Goal: Transaction & Acquisition: Purchase product/service

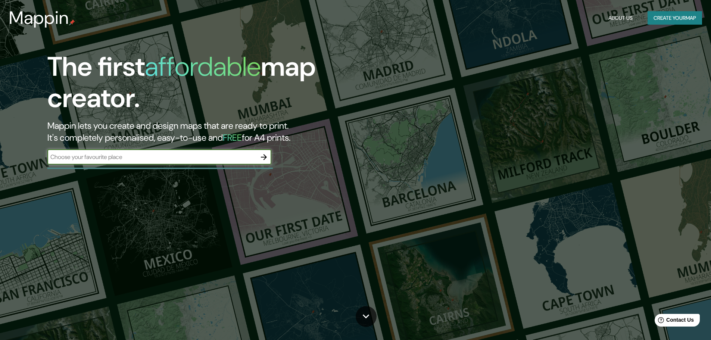
click at [172, 159] on input "text" at bounding box center [151, 157] width 209 height 9
type input "PREMIA DE MAR"
click at [270, 155] on button "button" at bounding box center [263, 157] width 15 height 15
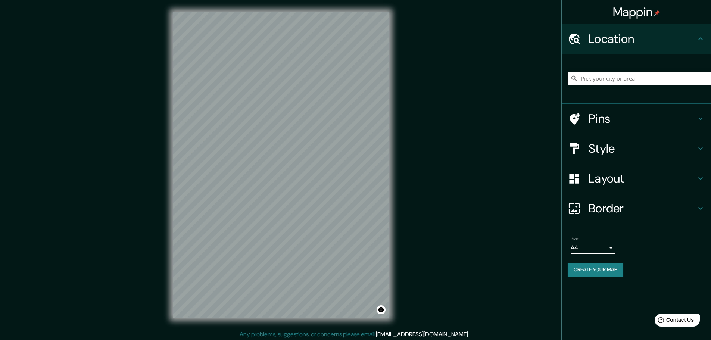
click at [138, 238] on div "Mappin Location Pins Style Layout Border Choose a border. Hint : you can make l…" at bounding box center [355, 171] width 711 height 342
click at [645, 110] on div "Pins" at bounding box center [636, 119] width 149 height 30
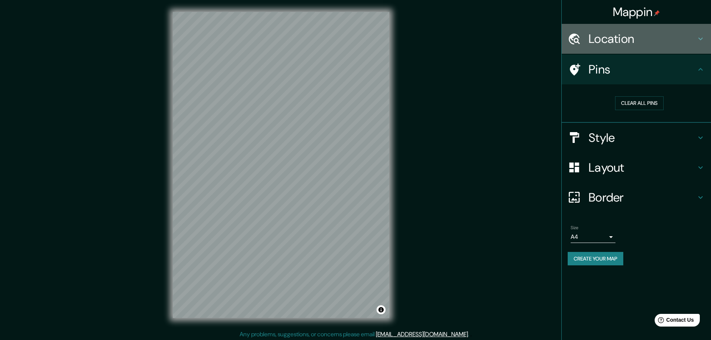
click at [647, 39] on h4 "Location" at bounding box center [643, 38] width 108 height 15
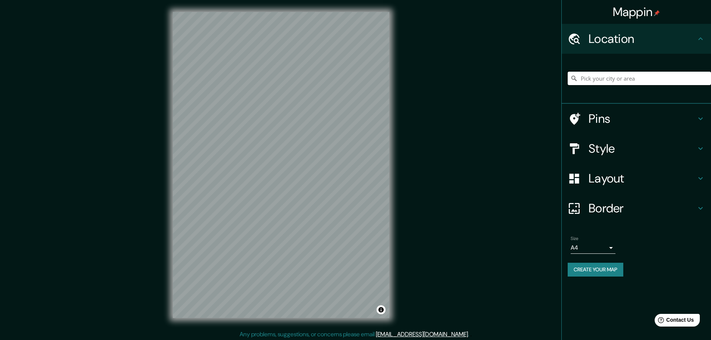
click at [613, 79] on input "Pick your city or area" at bounding box center [639, 78] width 143 height 13
click at [673, 116] on h4 "Pins" at bounding box center [643, 118] width 108 height 15
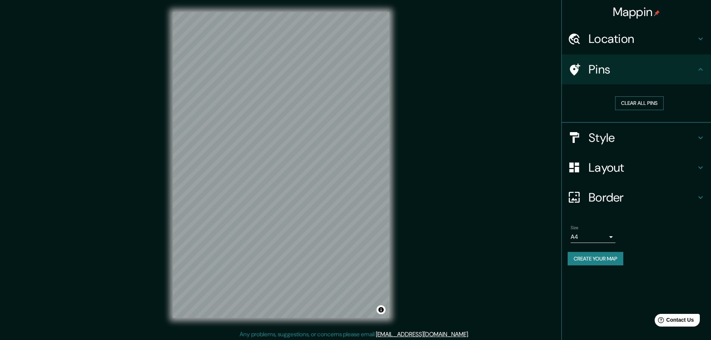
click at [656, 107] on button "Clear all pins" at bounding box center [639, 103] width 49 height 14
click at [579, 69] on icon at bounding box center [574, 69] width 13 height 13
click at [576, 71] on icon at bounding box center [575, 69] width 10 height 12
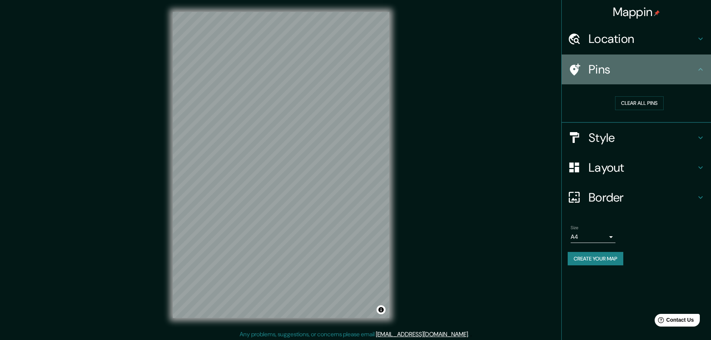
click at [576, 71] on icon at bounding box center [575, 69] width 10 height 12
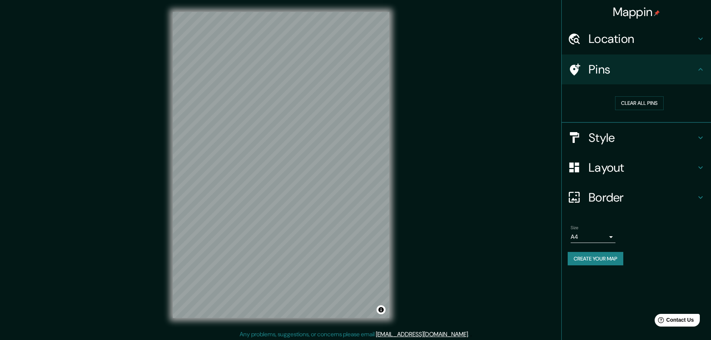
click at [656, 64] on h4 "Pins" at bounding box center [643, 69] width 108 height 15
click at [647, 103] on button "Clear all pins" at bounding box center [639, 103] width 49 height 14
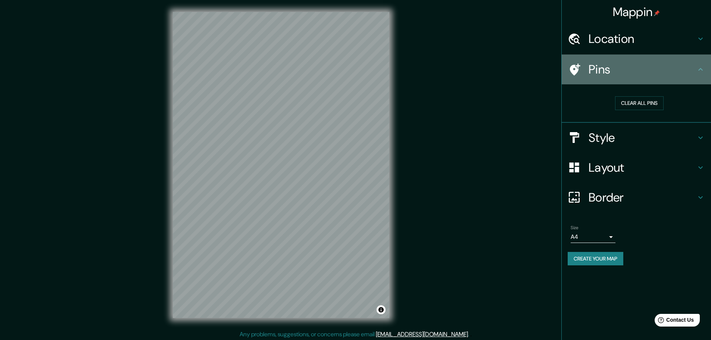
click at [703, 66] on icon at bounding box center [700, 69] width 9 height 9
click at [701, 70] on icon at bounding box center [700, 69] width 9 height 9
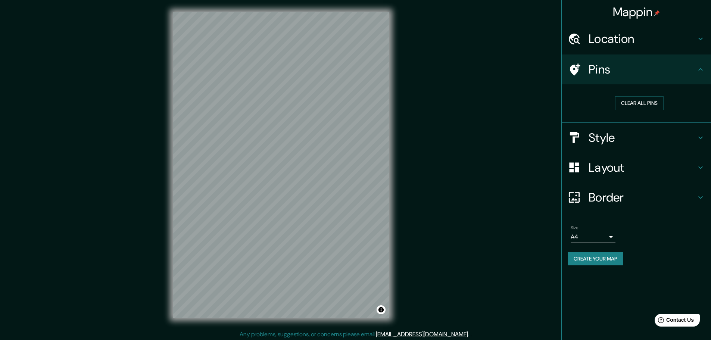
click at [594, 82] on div "Pins" at bounding box center [636, 70] width 149 height 30
click at [620, 130] on h4 "Style" at bounding box center [643, 137] width 108 height 15
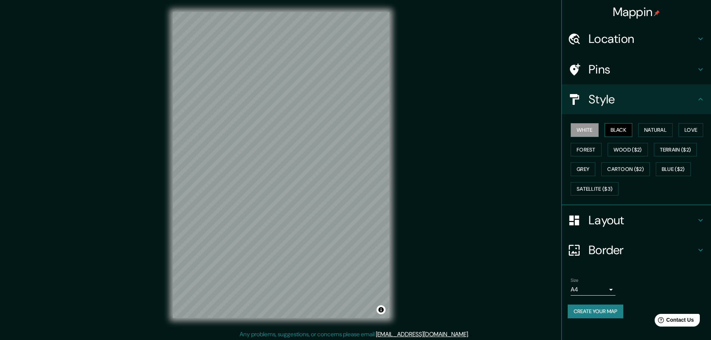
click at [623, 133] on button "Black" at bounding box center [619, 130] width 28 height 14
click at [656, 127] on button "Natural" at bounding box center [655, 130] width 34 height 14
click at [693, 130] on button "Love" at bounding box center [691, 130] width 25 height 14
click at [633, 151] on button "Wood ($2)" at bounding box center [628, 150] width 40 height 14
click at [582, 151] on button "Forest" at bounding box center [586, 150] width 31 height 14
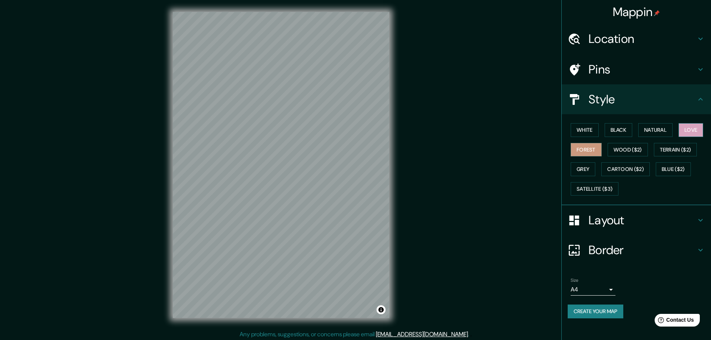
click at [698, 130] on button "Love" at bounding box center [691, 130] width 25 height 14
click at [665, 131] on button "Natural" at bounding box center [655, 130] width 34 height 14
click at [657, 246] on h4 "Border" at bounding box center [643, 250] width 108 height 15
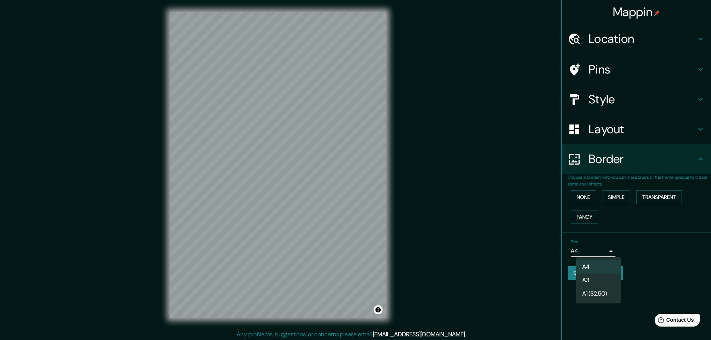
click at [601, 257] on body "Mappin Location Pins Style Layout Border Choose a border. Hint : you can make l…" at bounding box center [355, 170] width 711 height 340
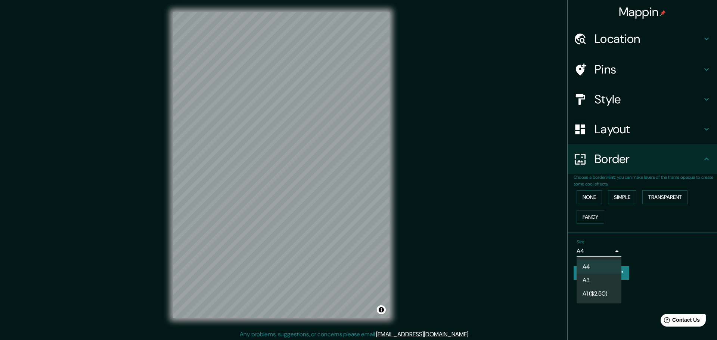
click at [617, 281] on li "A3" at bounding box center [598, 280] width 45 height 13
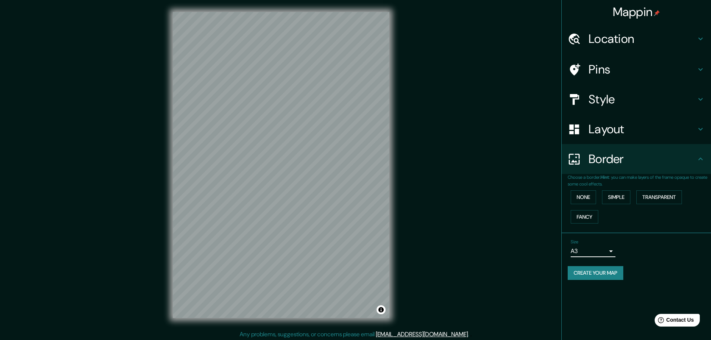
click at [605, 242] on div "Size A3 a4" at bounding box center [593, 248] width 45 height 18
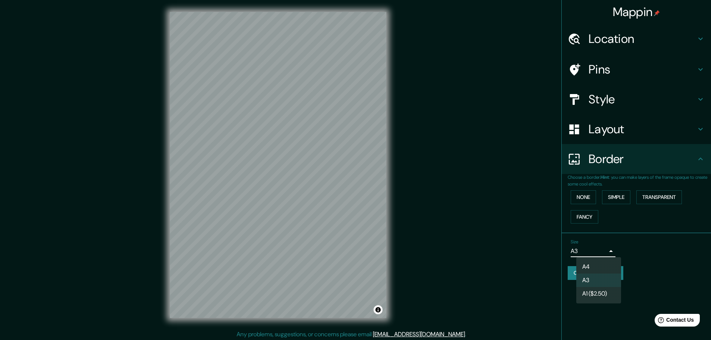
click at [604, 252] on body "Mappin Location Pins Style Layout Border Choose a border. Hint : you can make l…" at bounding box center [355, 170] width 711 height 340
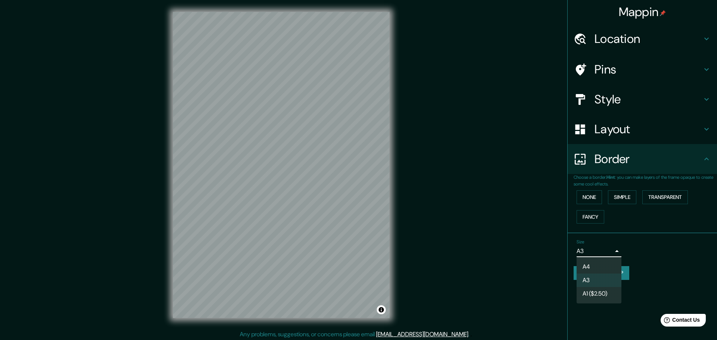
click at [604, 268] on li "A4" at bounding box center [598, 266] width 45 height 13
type input "single"
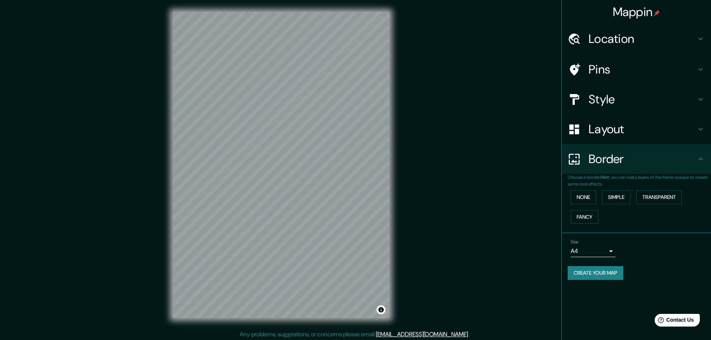
click at [607, 275] on button "Create your map" at bounding box center [596, 273] width 56 height 14
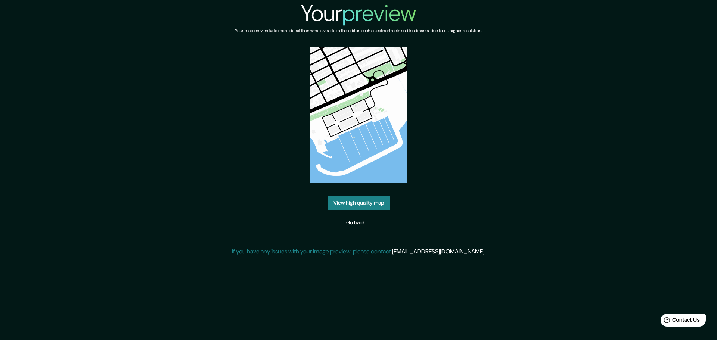
click at [363, 204] on link "View high quality map" at bounding box center [358, 203] width 62 height 14
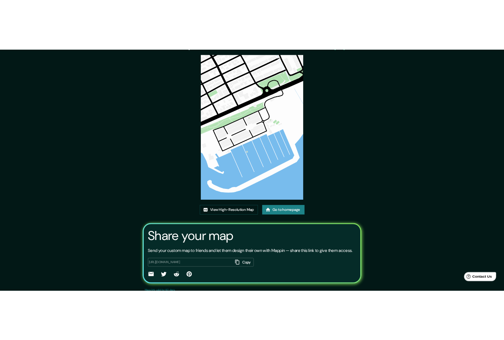
scroll to position [51, 0]
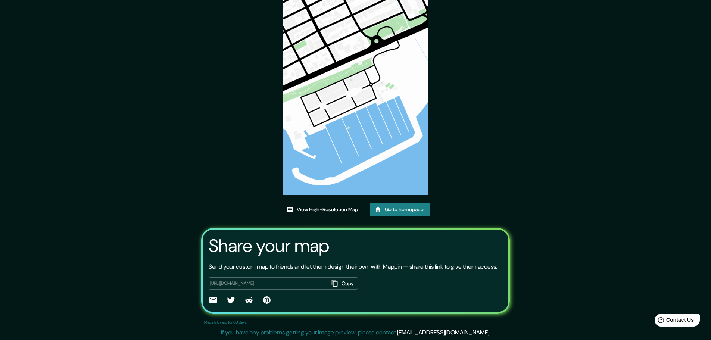
click at [342, 284] on button "Copy" at bounding box center [343, 283] width 29 height 12
drag, startPoint x: 368, startPoint y: 59, endPoint x: 414, endPoint y: 145, distance: 97.7
click at [414, 145] on img at bounding box center [355, 93] width 144 height 204
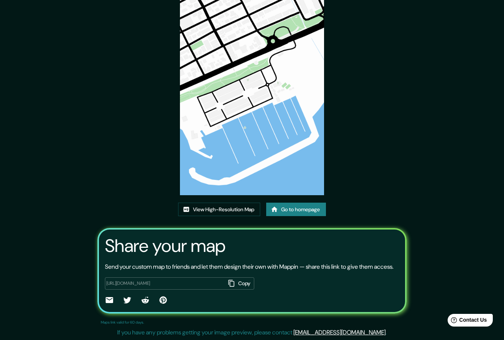
click at [255, 94] on img at bounding box center [252, 93] width 144 height 204
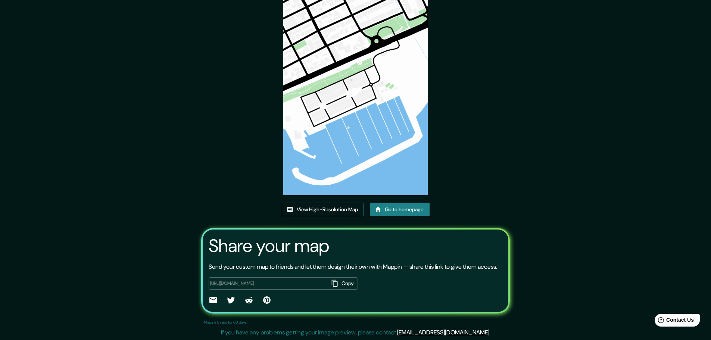
scroll to position [51, 0]
click at [343, 203] on link "View High-Resolution Map" at bounding box center [323, 210] width 82 height 14
